Goal: Communication & Community: Answer question/provide support

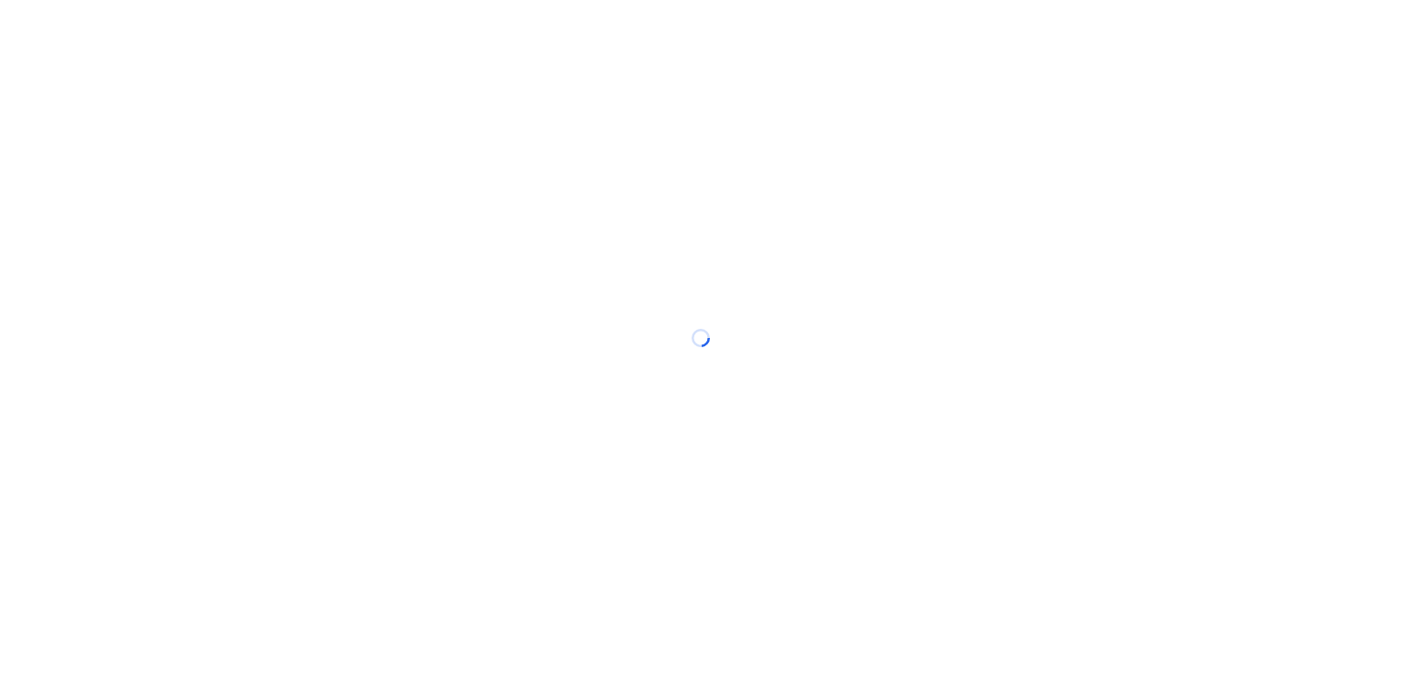
click at [652, 22] on div at bounding box center [703, 338] width 1407 height 676
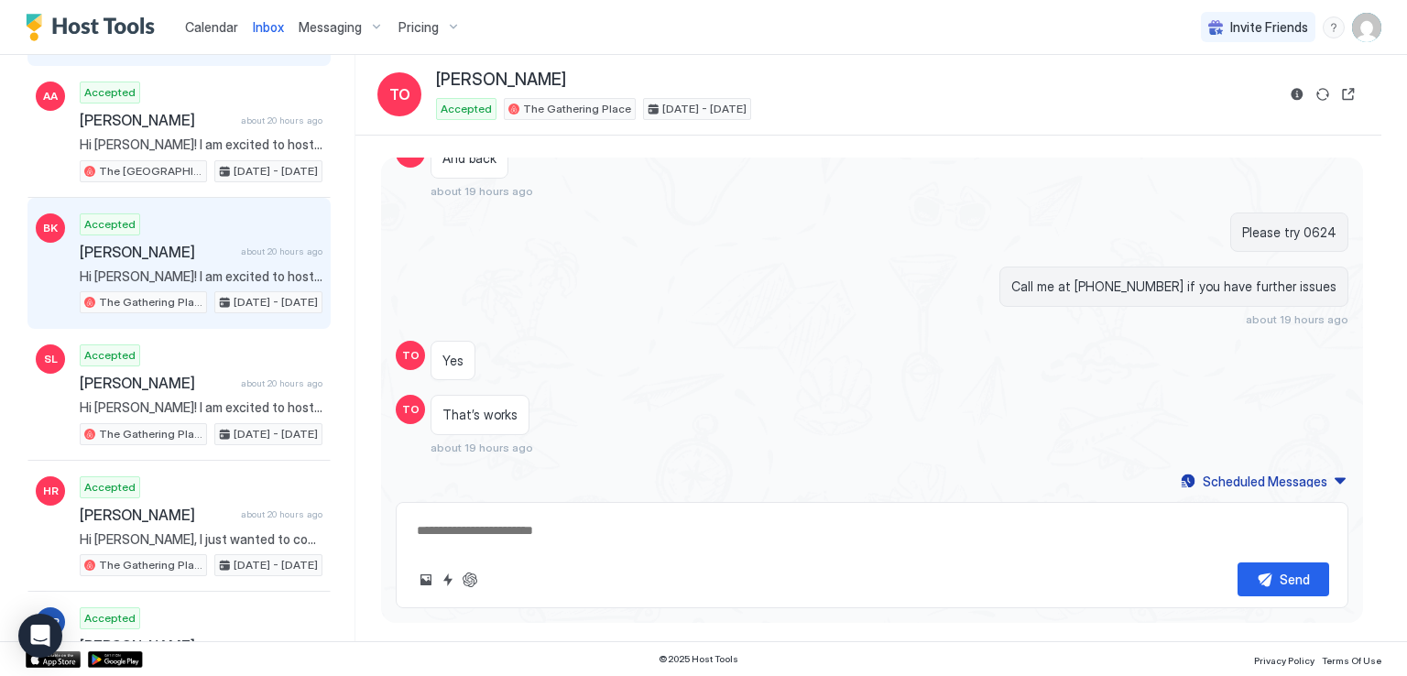
scroll to position [275, 0]
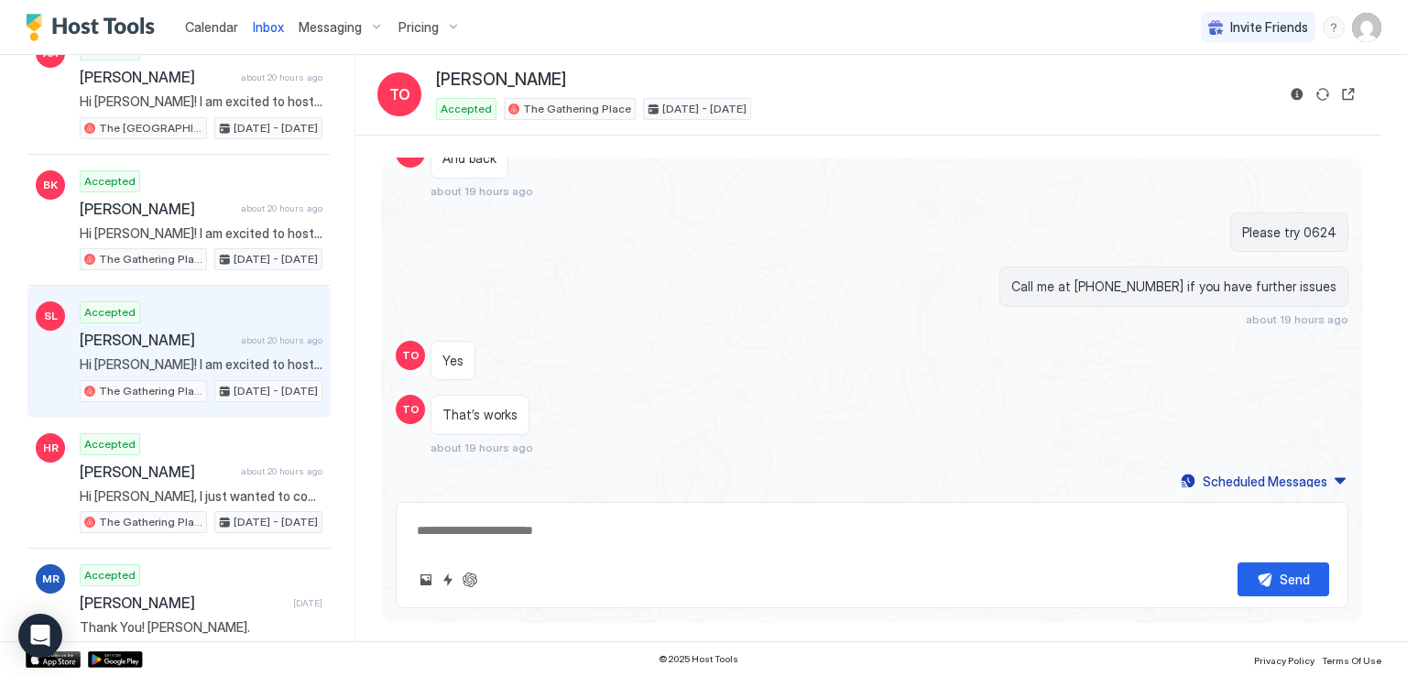
click at [223, 331] on span "[PERSON_NAME]" at bounding box center [157, 340] width 154 height 18
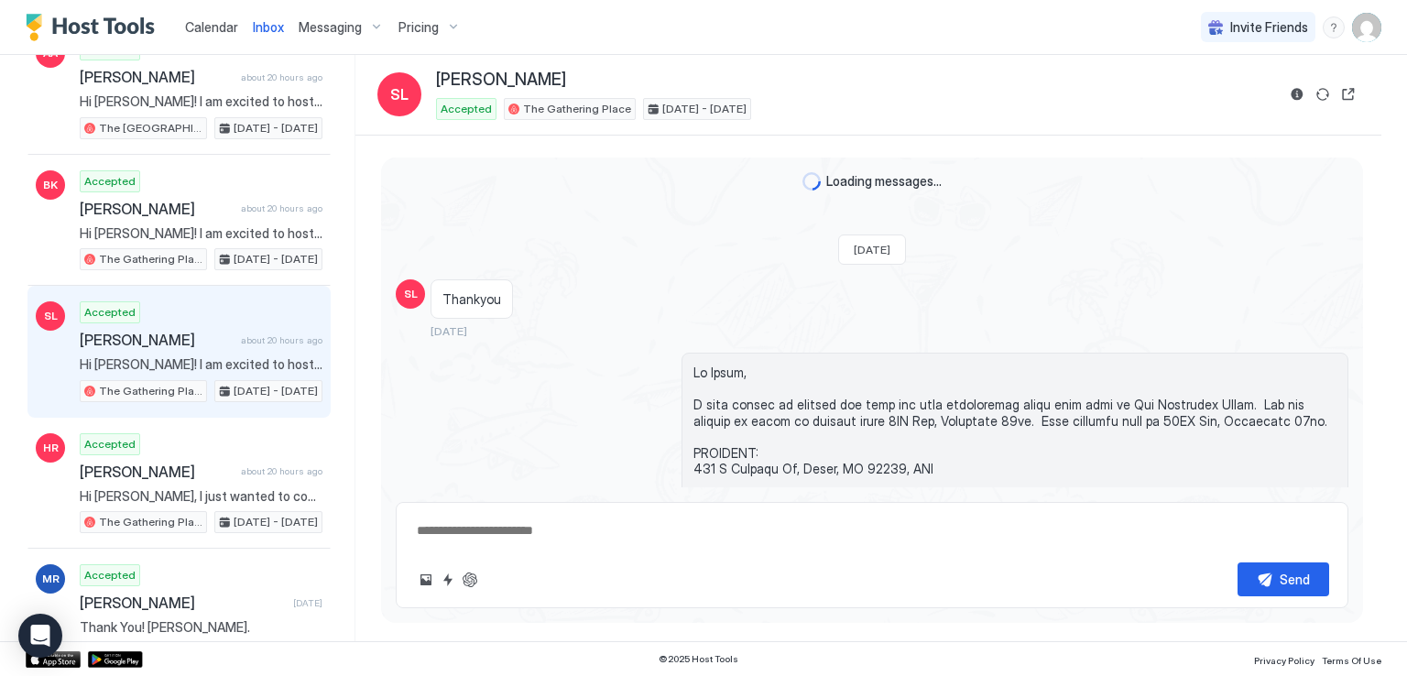
scroll to position [2142, 0]
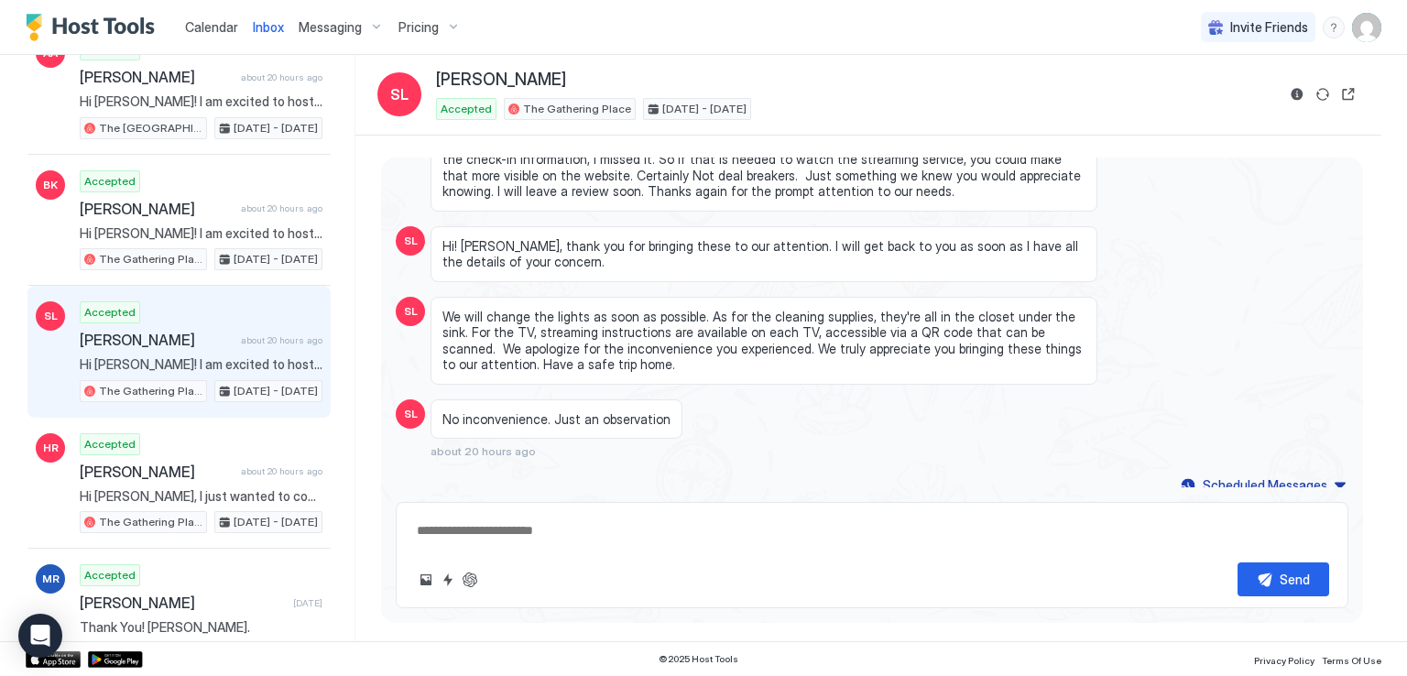
click at [686, 29] on div "Calendar Inbox Messaging Pricing Invite Friends RM" at bounding box center [703, 27] width 1407 height 55
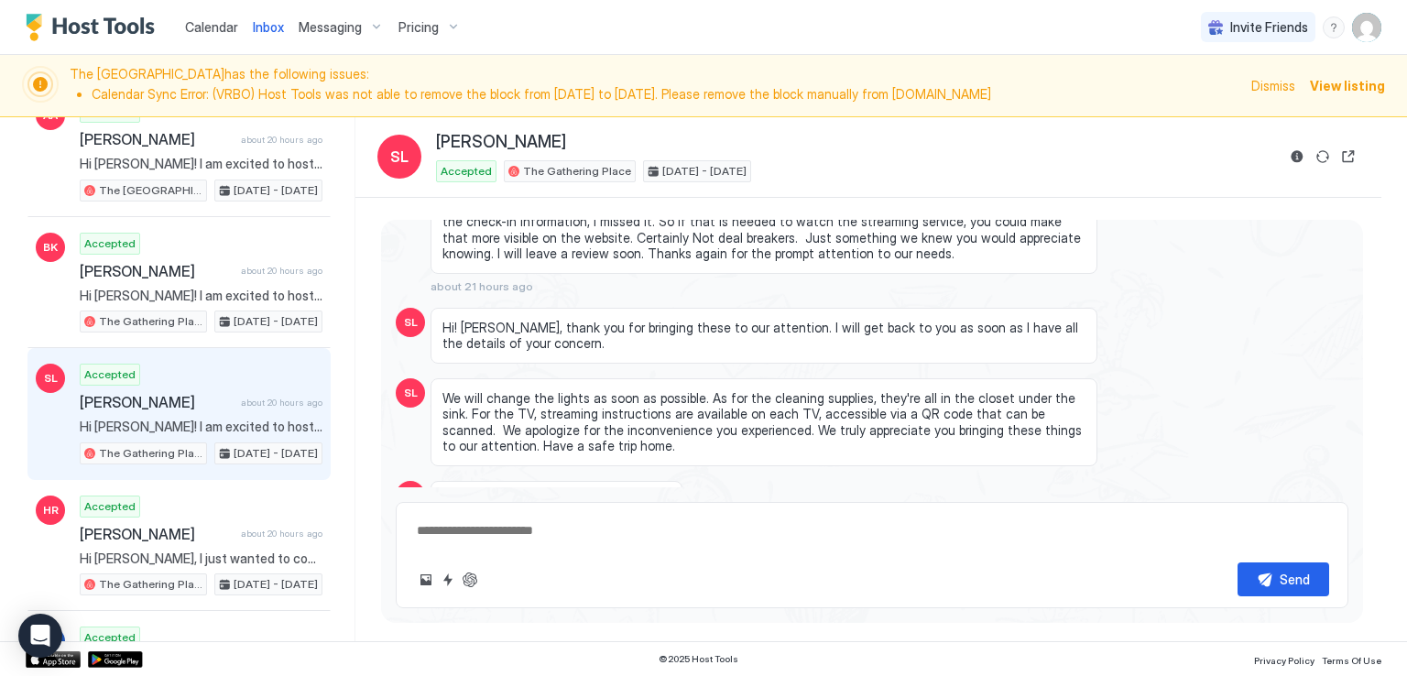
type textarea "*"
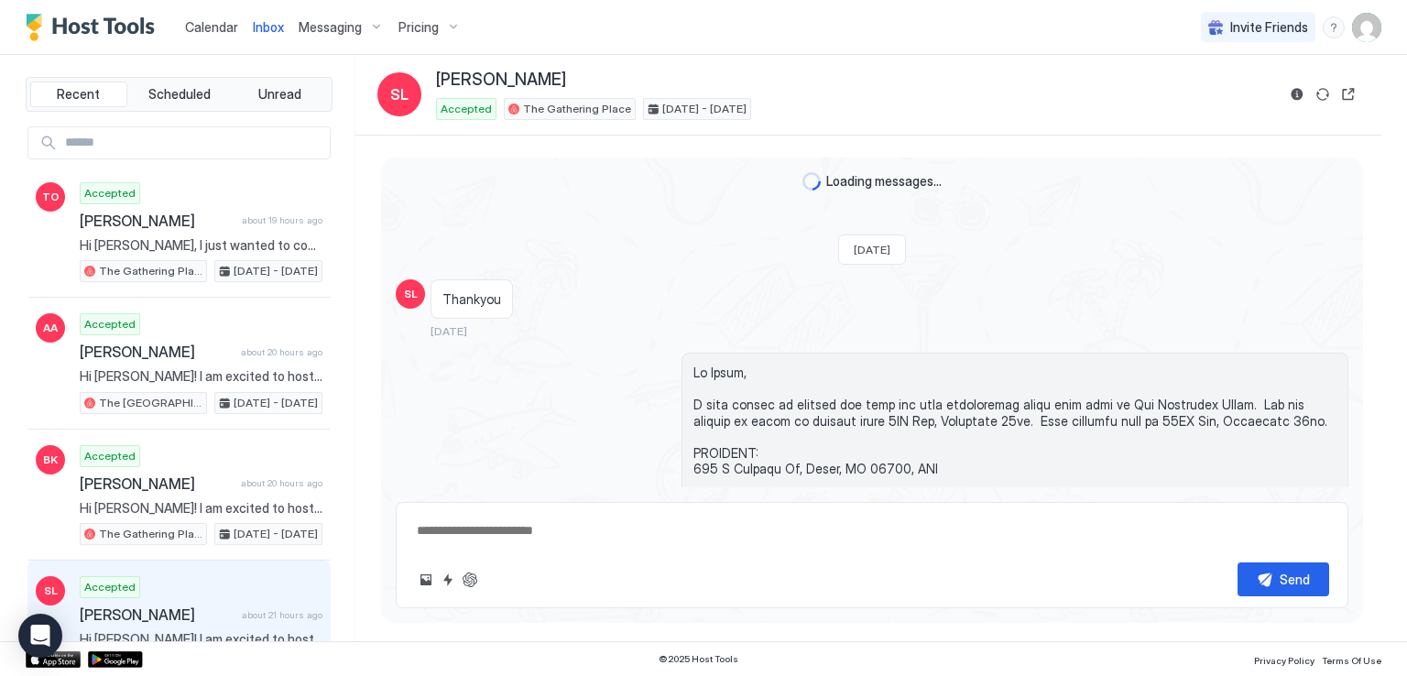
type textarea "*"
